Goal: Obtain resource: Obtain resource

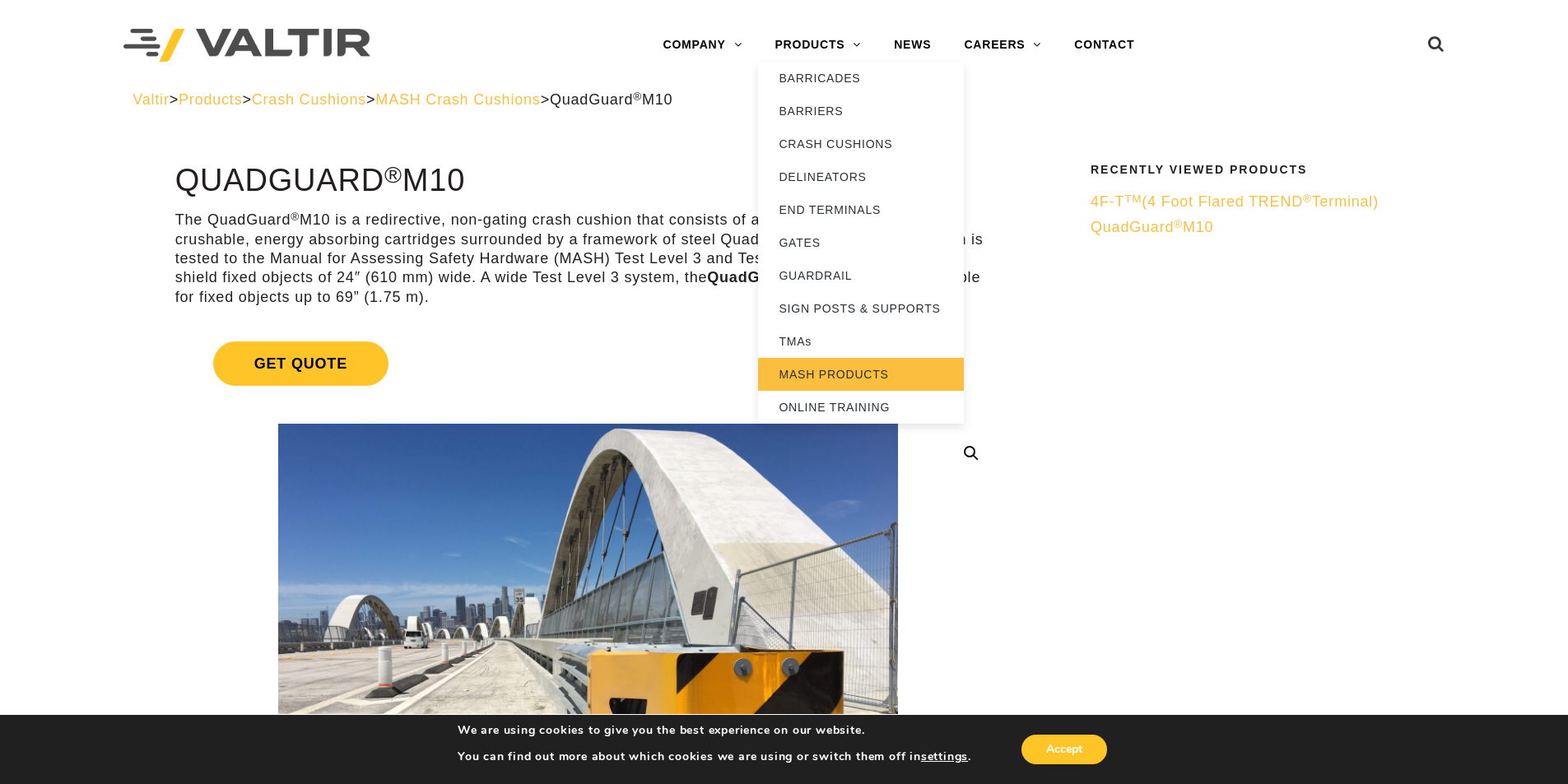
click at [821, 380] on link "MASH PRODUCTS" at bounding box center [861, 374] width 206 height 33
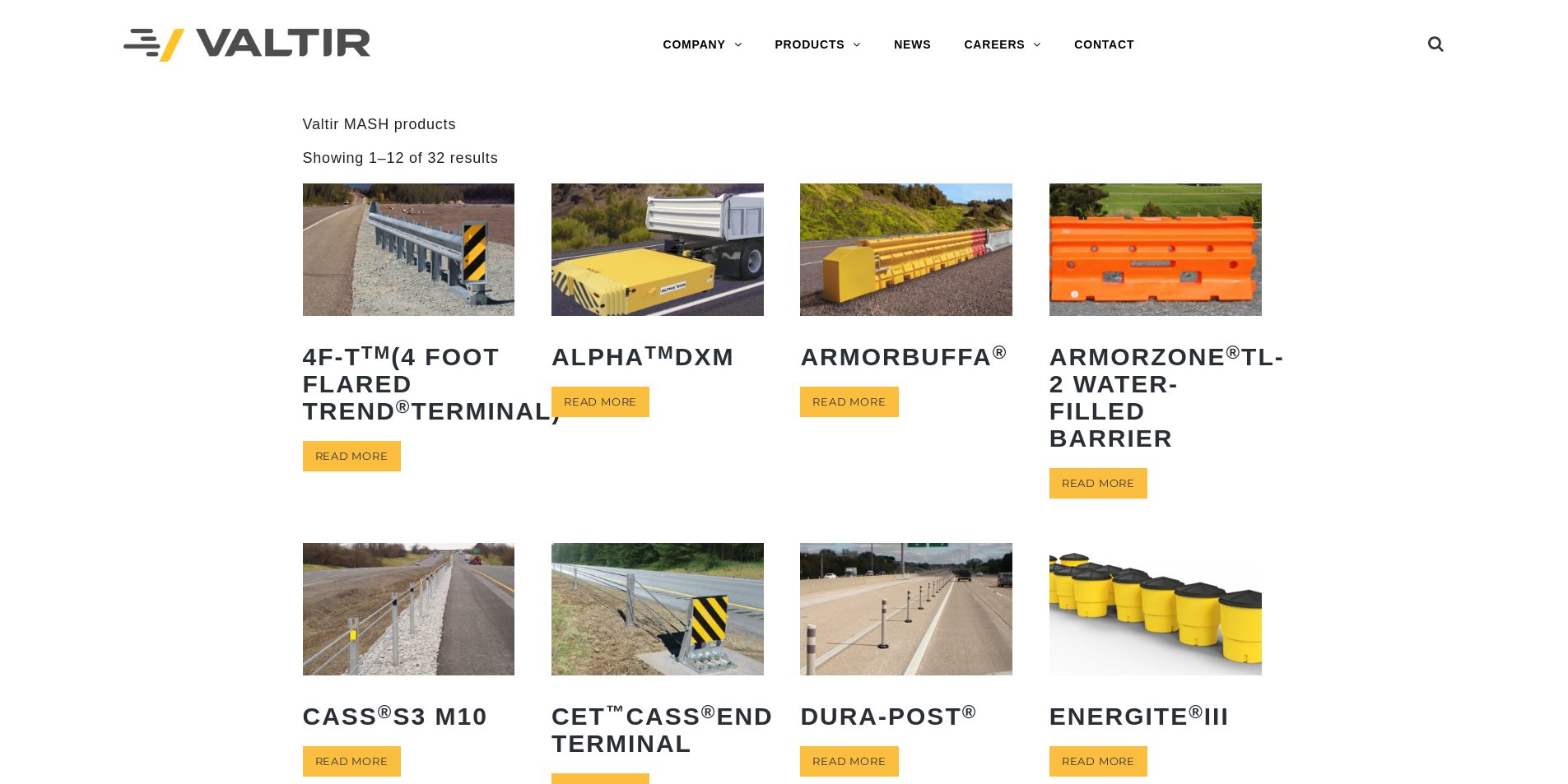
click at [397, 265] on img at bounding box center [409, 249] width 212 height 132
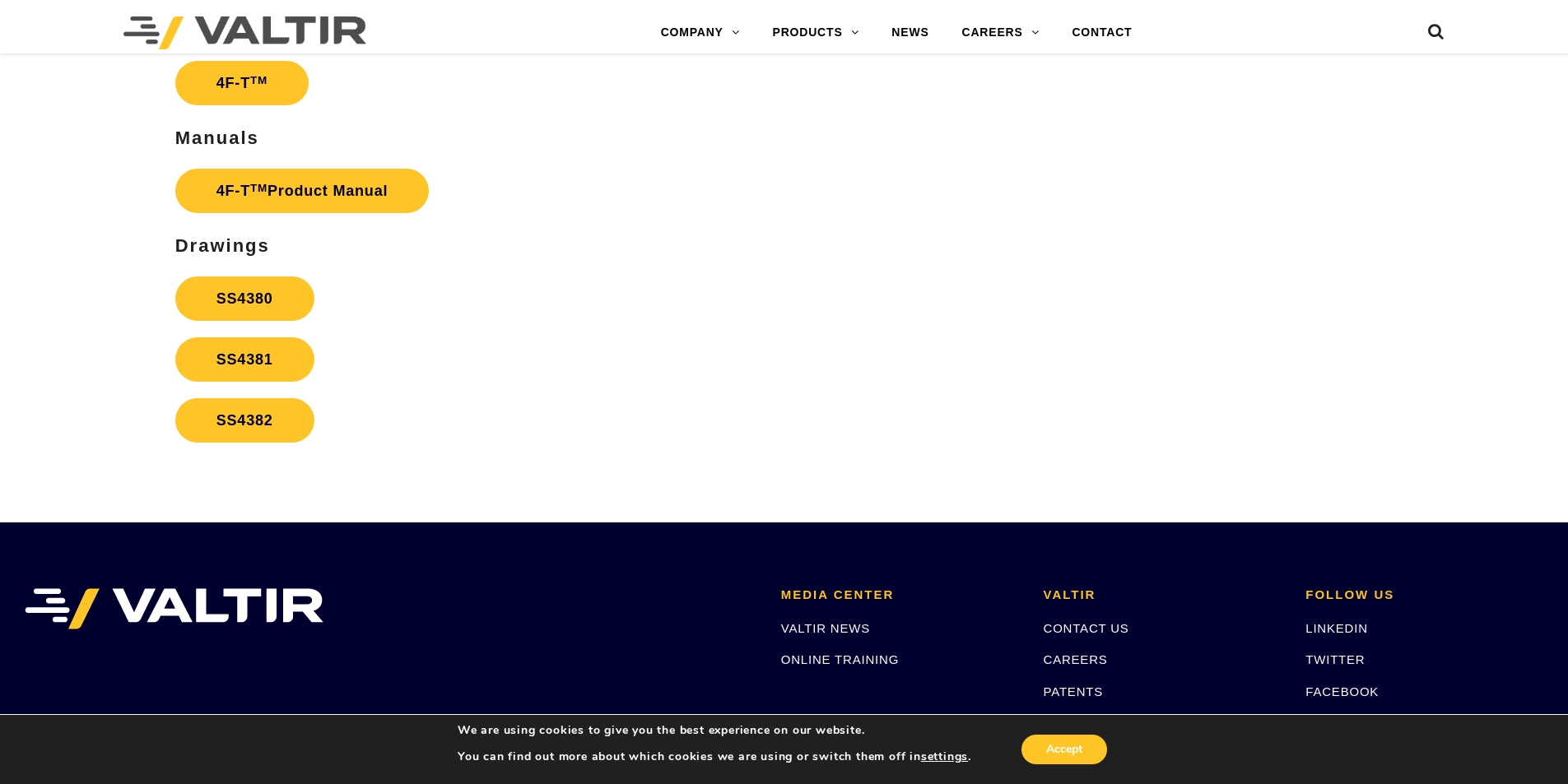
scroll to position [2961, 0]
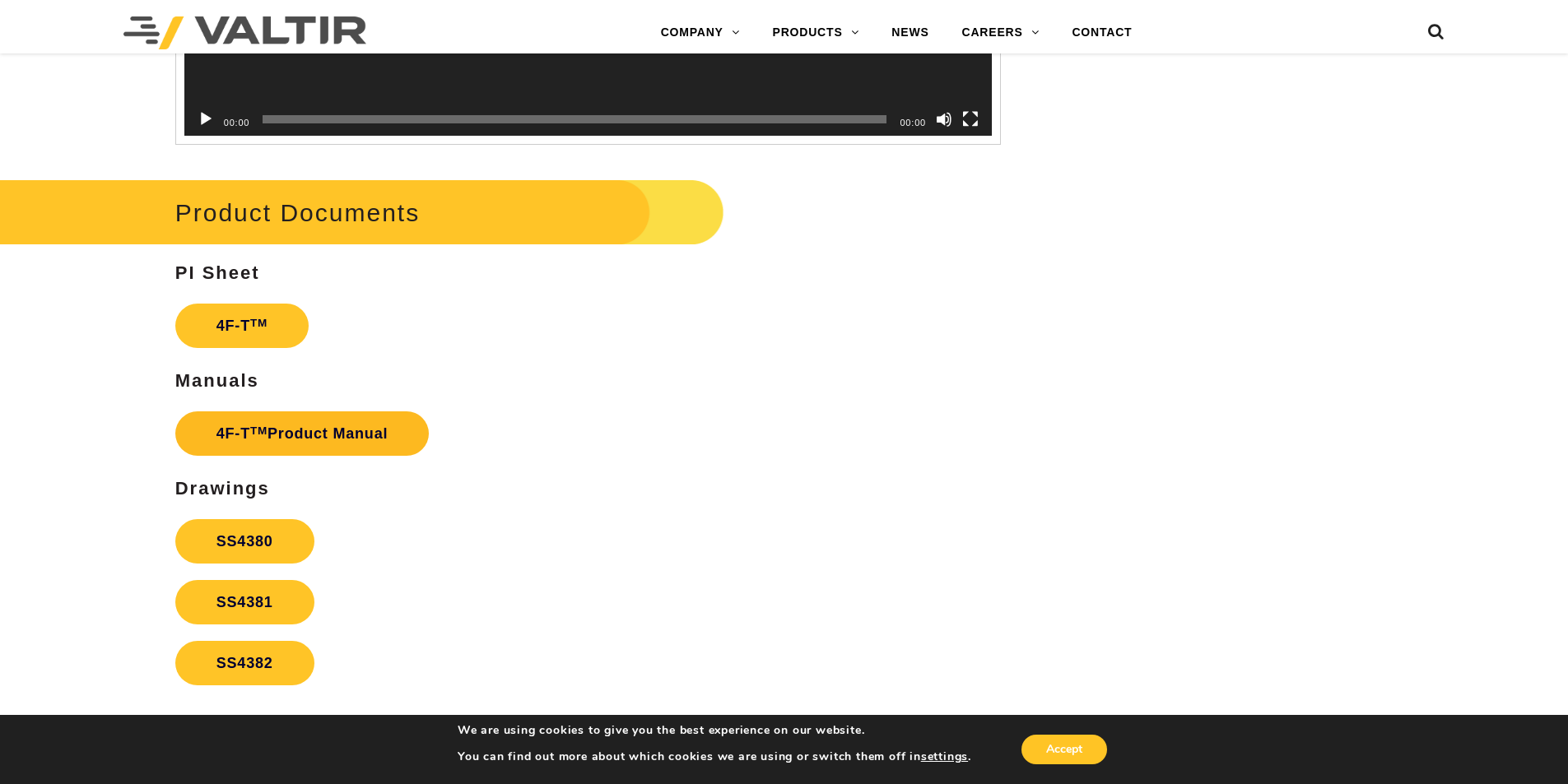
click at [293, 442] on link "4F-T TM Product Manual" at bounding box center [303, 433] width 254 height 44
